Goal: Find specific page/section: Find specific page/section

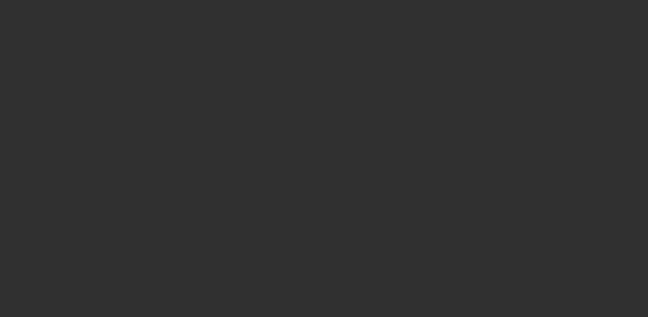
select select "10"
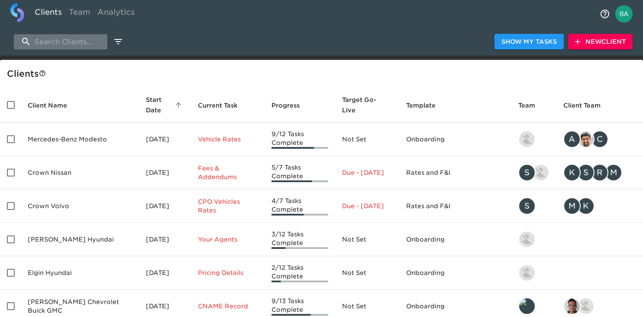
click at [75, 44] on input "search" at bounding box center [61, 41] width 94 height 15
type input "nampa"
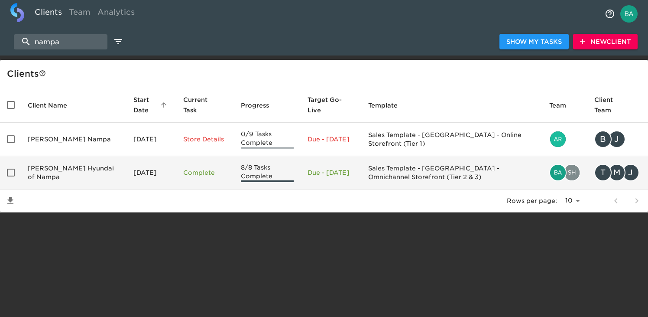
click at [53, 167] on td "[PERSON_NAME] Hyundai of Nampa" at bounding box center [74, 172] width 106 height 33
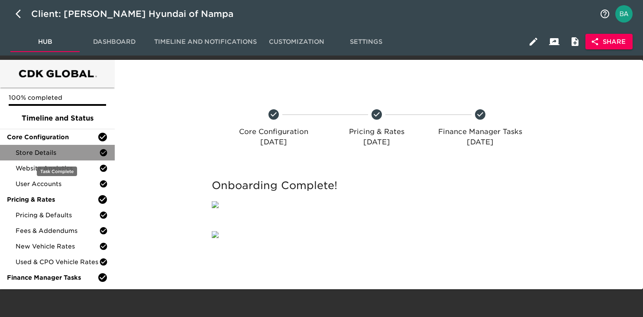
click at [42, 157] on div "Store Details" at bounding box center [57, 153] width 115 height 16
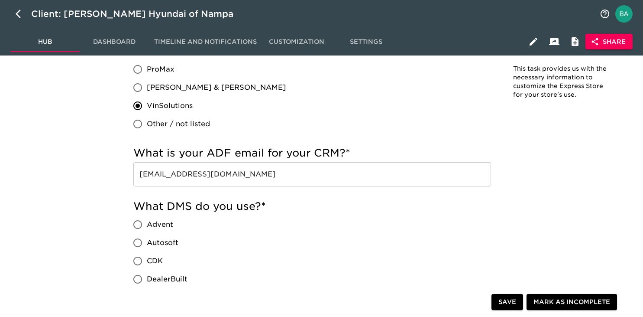
scroll to position [702, 0]
